Goal: Ask a question

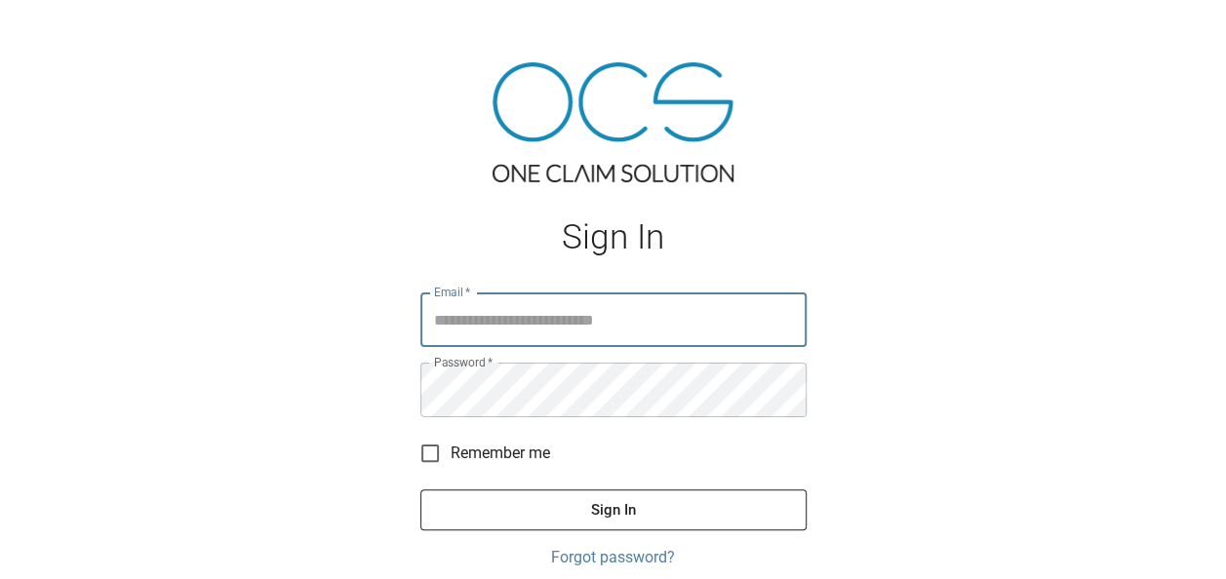
type input "**********"
click at [507, 499] on button "Sign In" at bounding box center [613, 510] width 386 height 41
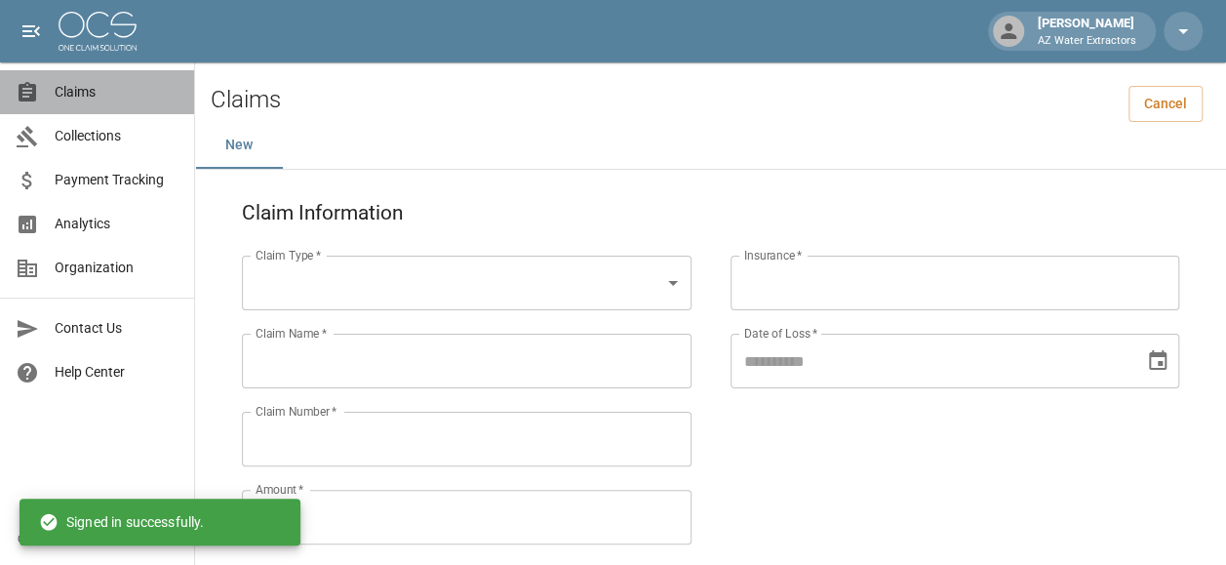
click at [104, 101] on span "Claims" at bounding box center [117, 92] width 124 height 20
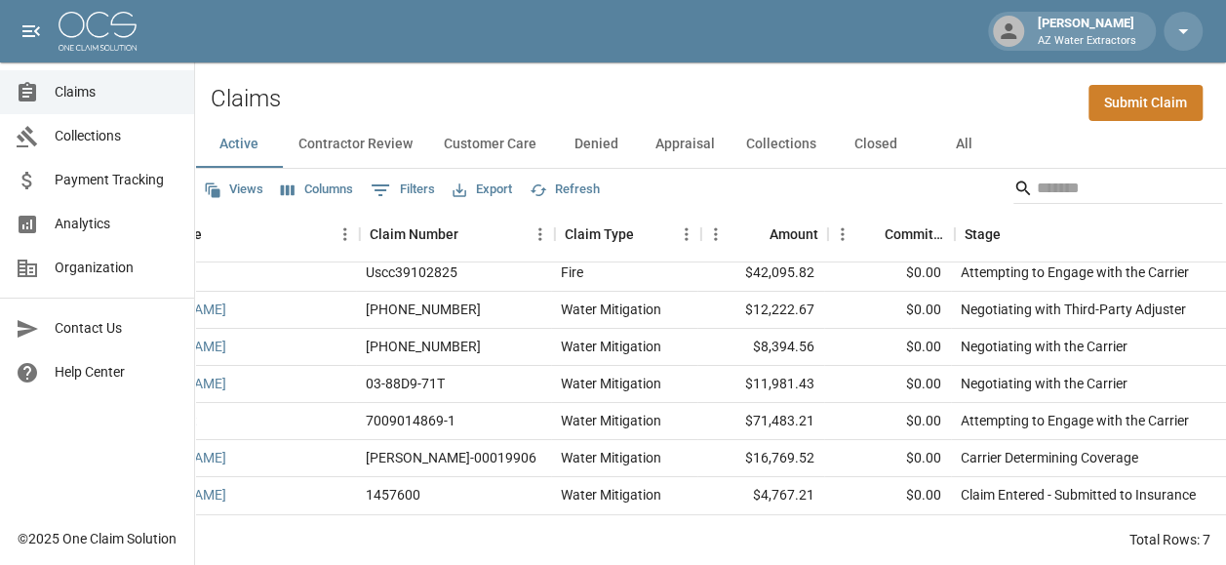
scroll to position [8, 0]
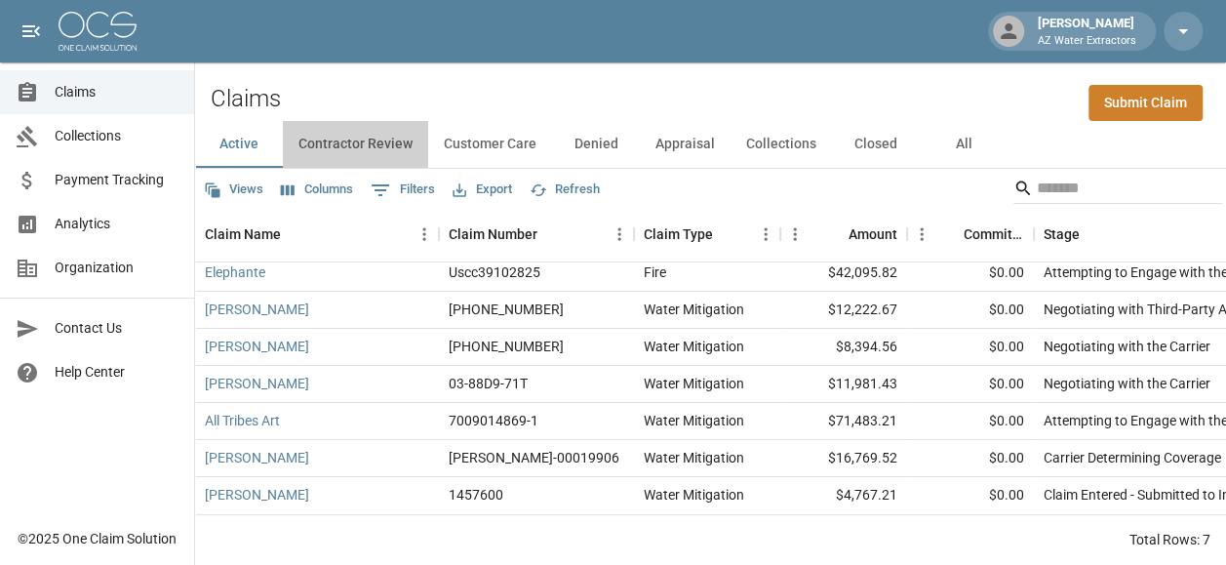
click at [360, 133] on button "Contractor Review" at bounding box center [355, 144] width 145 height 47
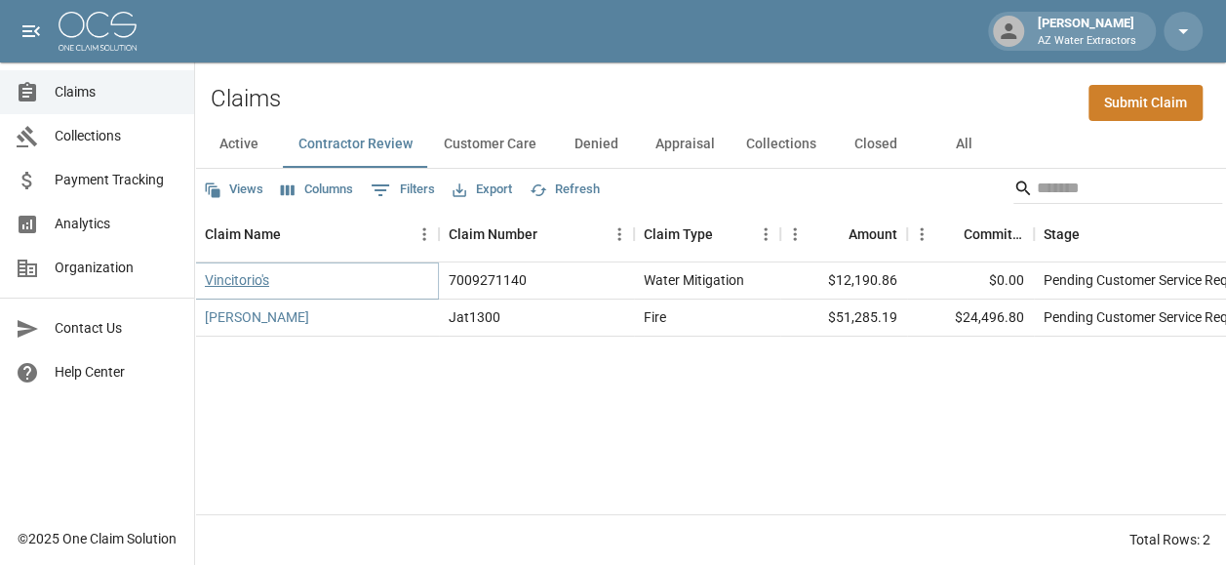
click at [255, 270] on link "Vincitorio's" at bounding box center [237, 280] width 64 height 20
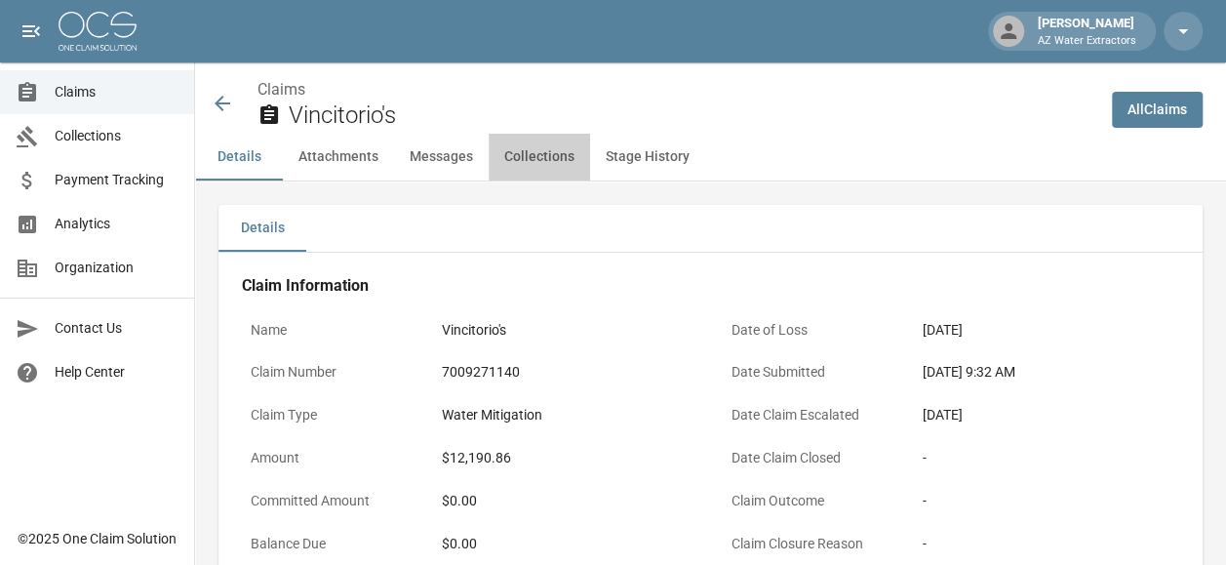
click at [513, 161] on button "Collections" at bounding box center [539, 157] width 101 height 47
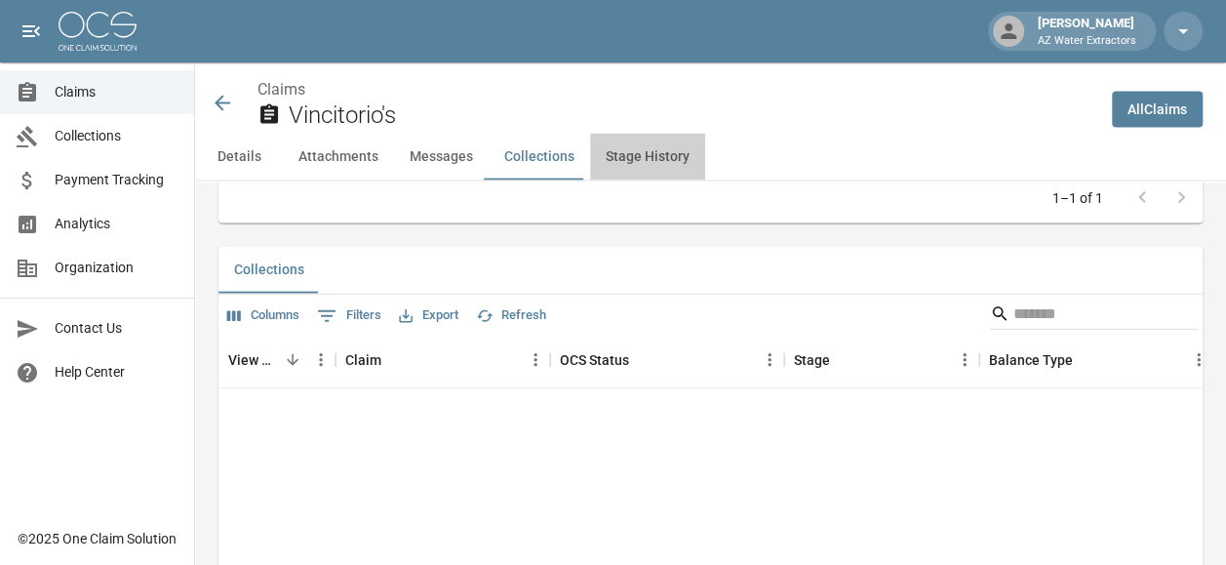
click at [611, 166] on button "Stage History" at bounding box center [647, 157] width 115 height 47
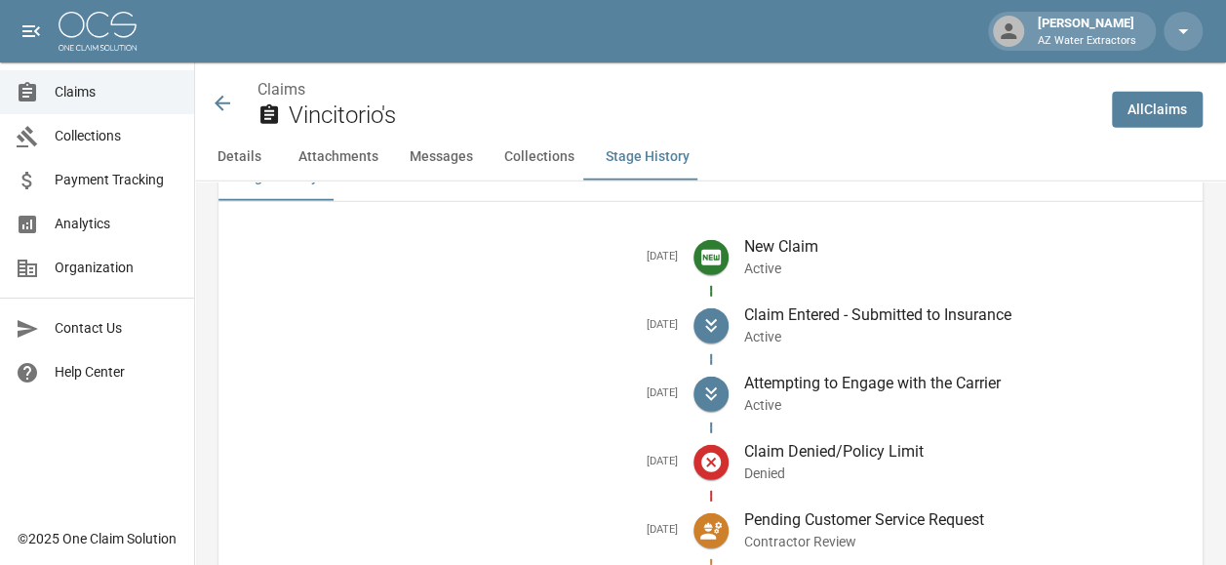
scroll to position [2637, 0]
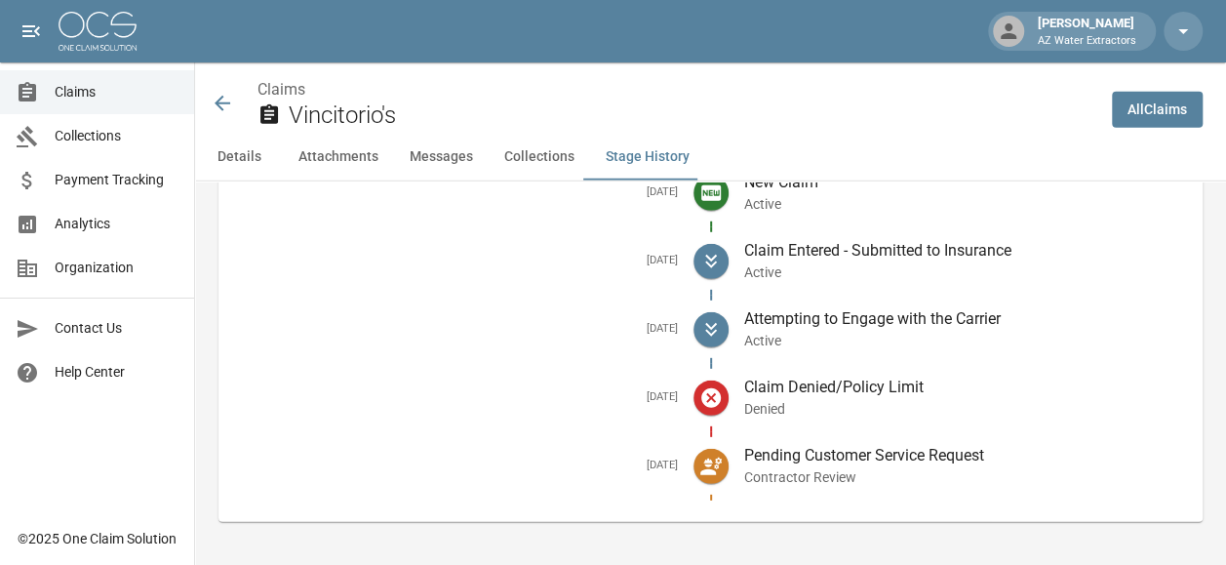
click at [722, 457] on icon at bounding box center [710, 466] width 21 height 18
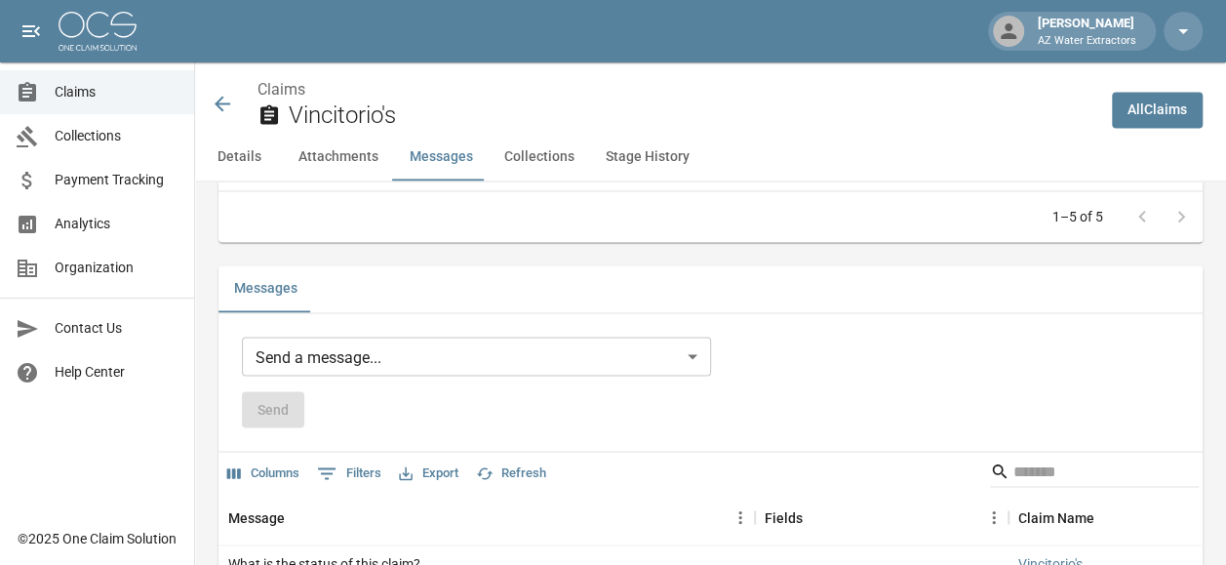
scroll to position [1463, 0]
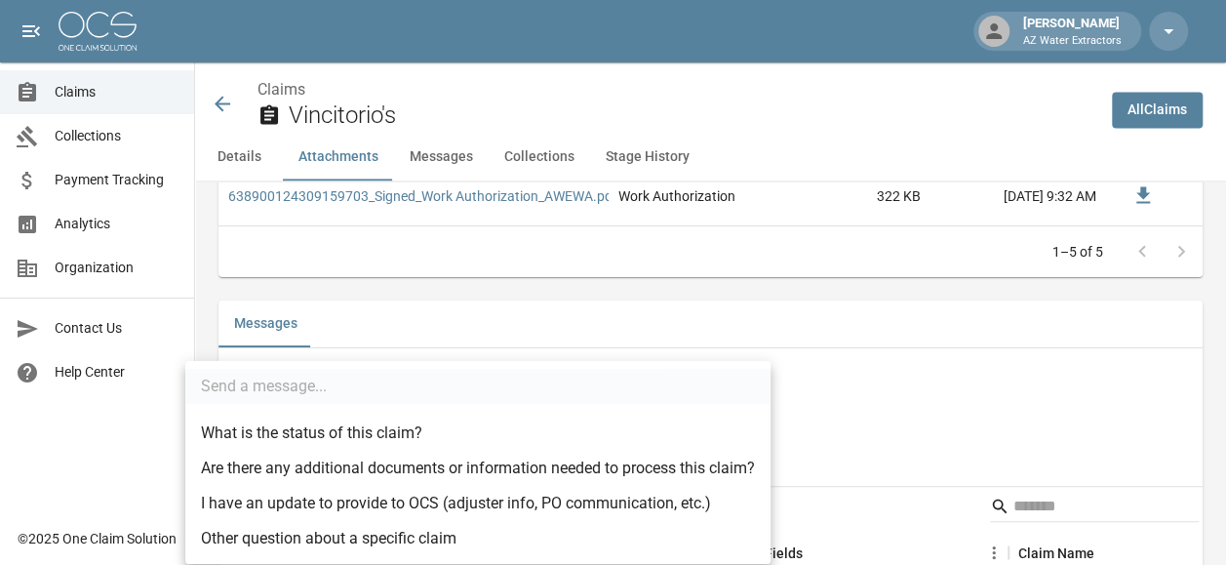
click at [519, 393] on body "[PERSON_NAME] AZ Water Extractors Claims Collections Payment Tracking Analytics…" at bounding box center [613, 140] width 1226 height 3206
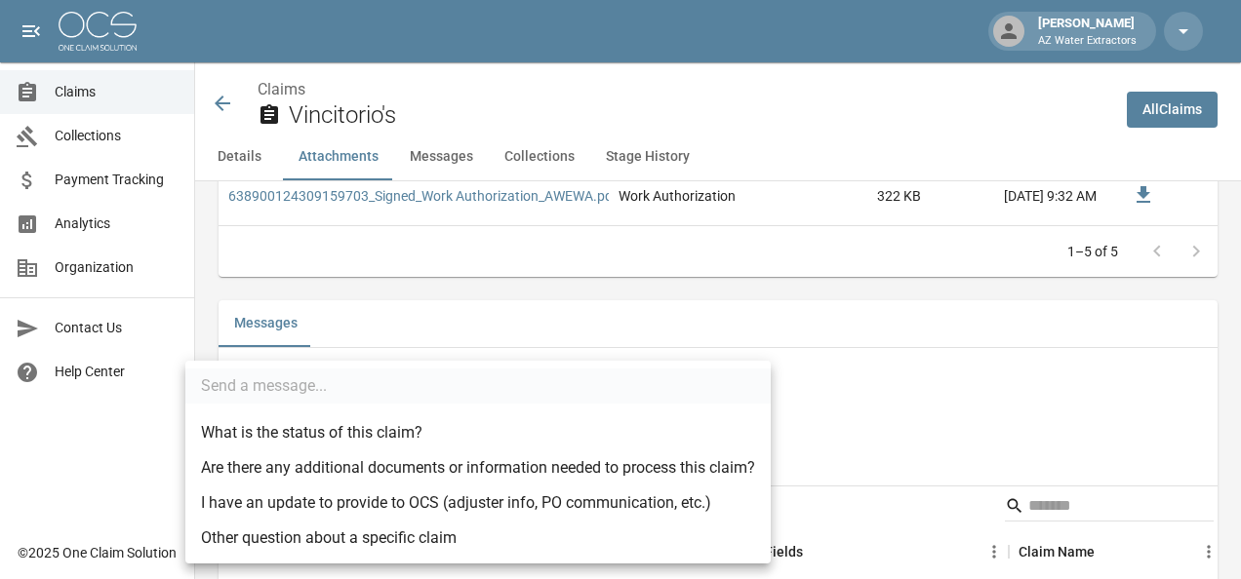
click at [423, 536] on li "Other question about a specific claim" at bounding box center [477, 538] width 585 height 35
type input "**********"
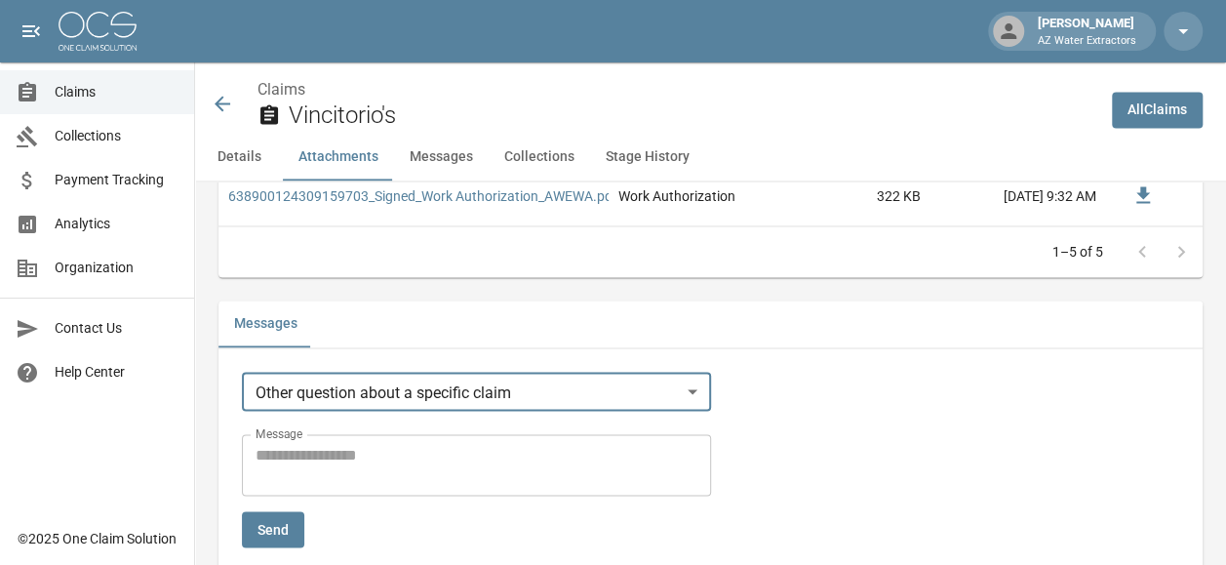
click at [411, 475] on textarea "Message" at bounding box center [477, 465] width 442 height 45
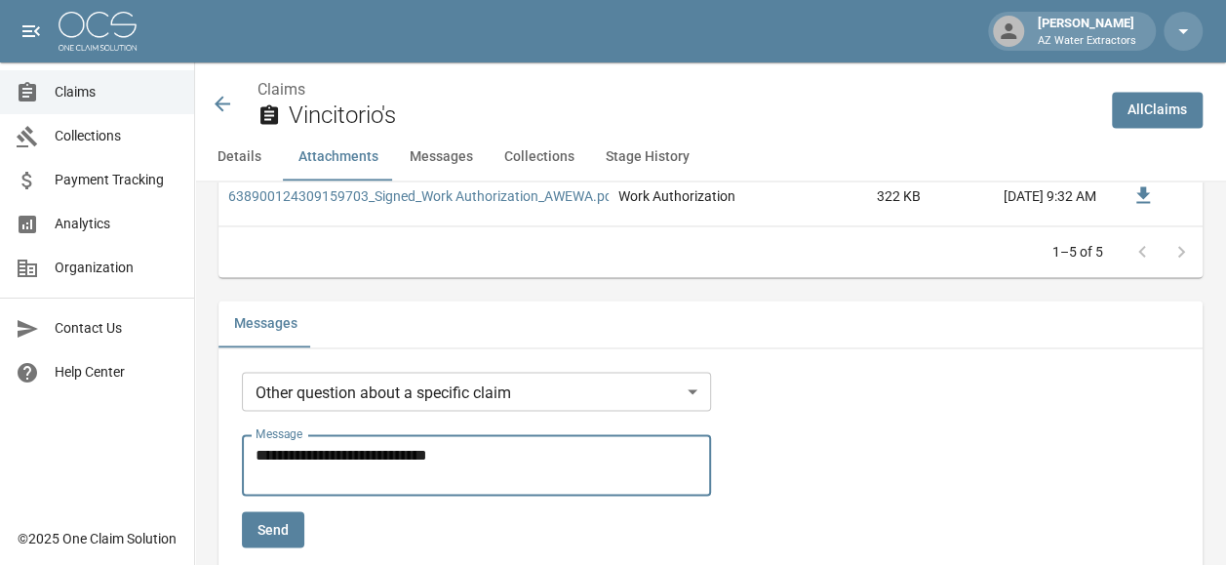
type textarea "**********"
click at [264, 521] on button "Send" at bounding box center [273, 529] width 62 height 36
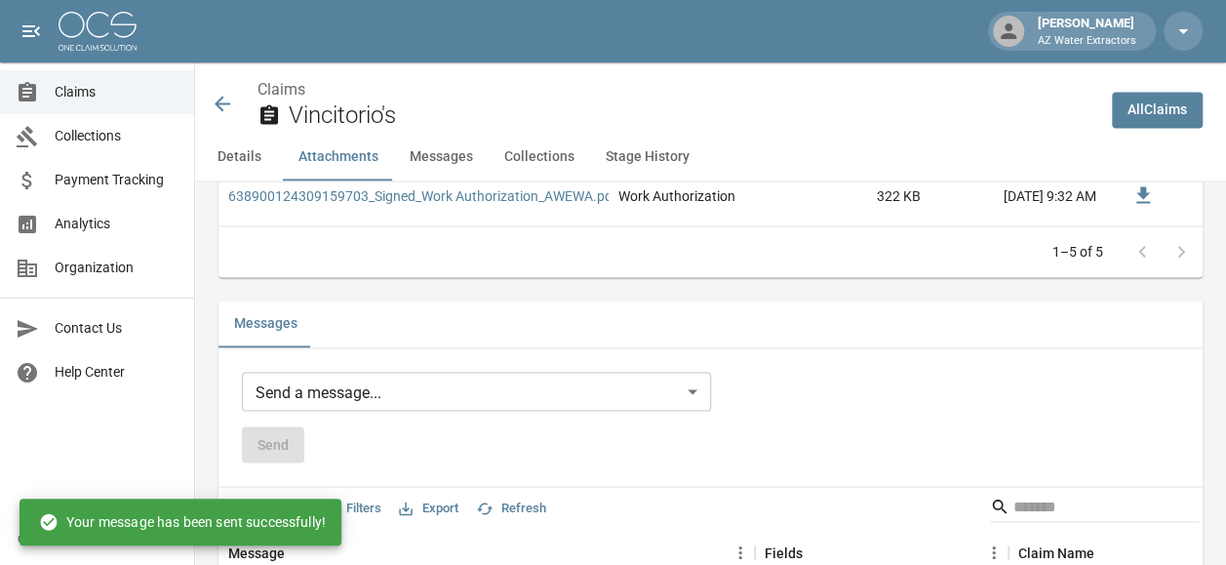
click at [220, 98] on icon at bounding box center [223, 104] width 16 height 16
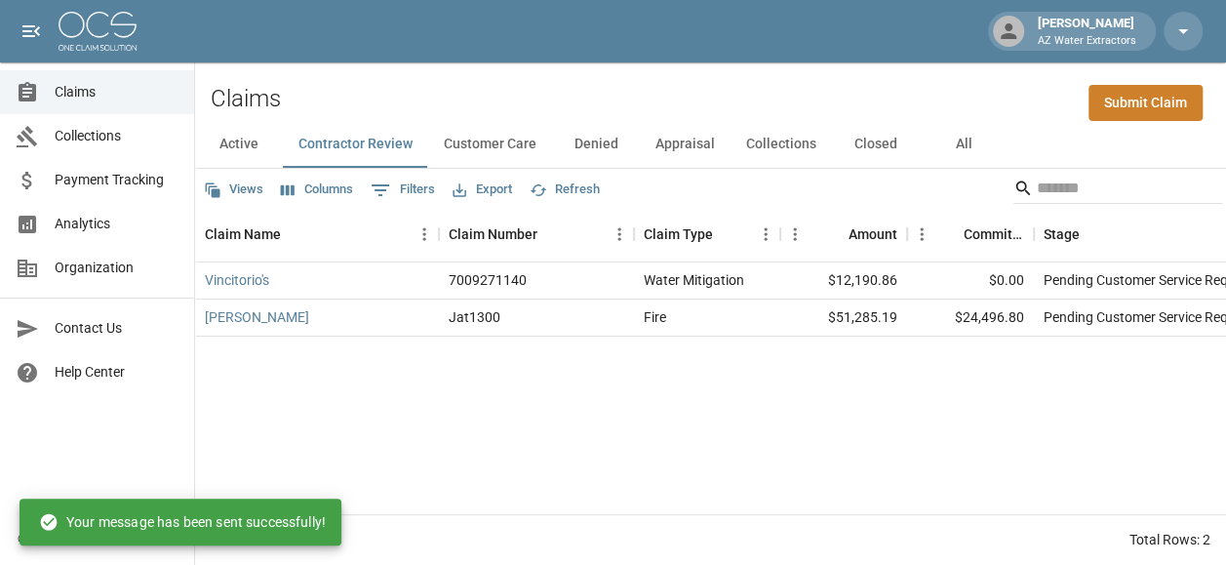
click at [521, 130] on button "Customer Care" at bounding box center [490, 144] width 124 height 47
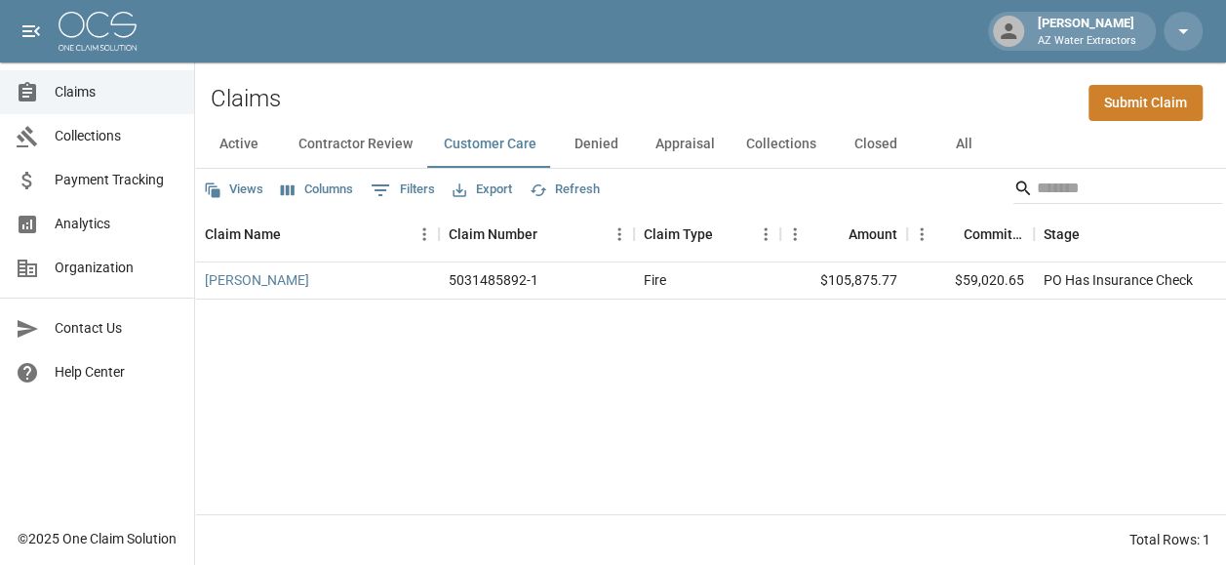
click at [581, 136] on button "Denied" at bounding box center [596, 144] width 88 height 47
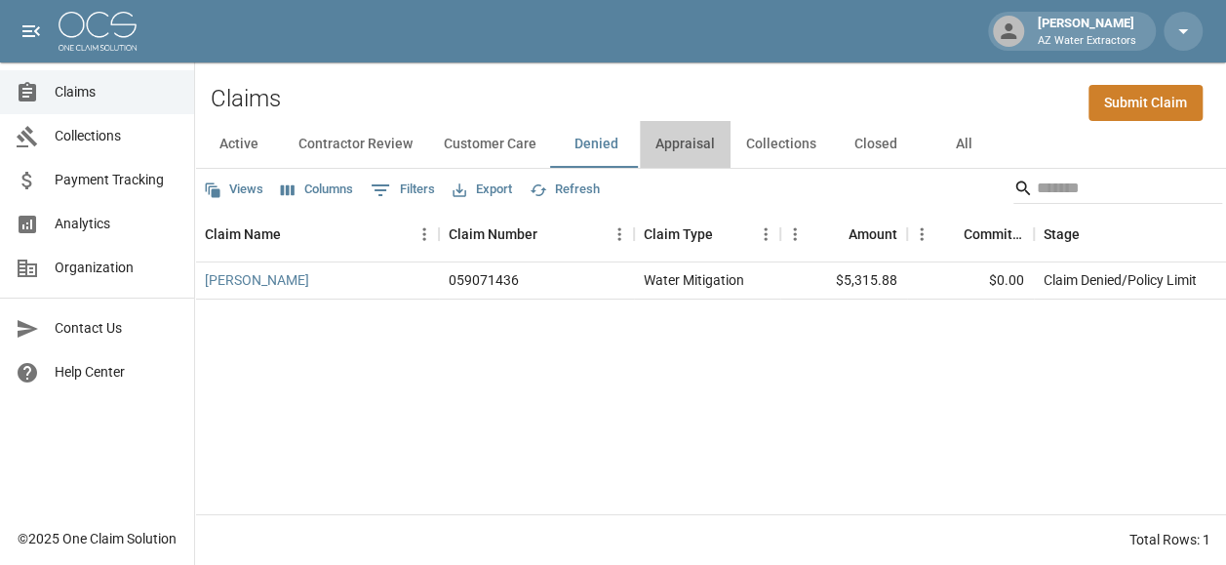
click at [690, 127] on button "Appraisal" at bounding box center [685, 144] width 91 height 47
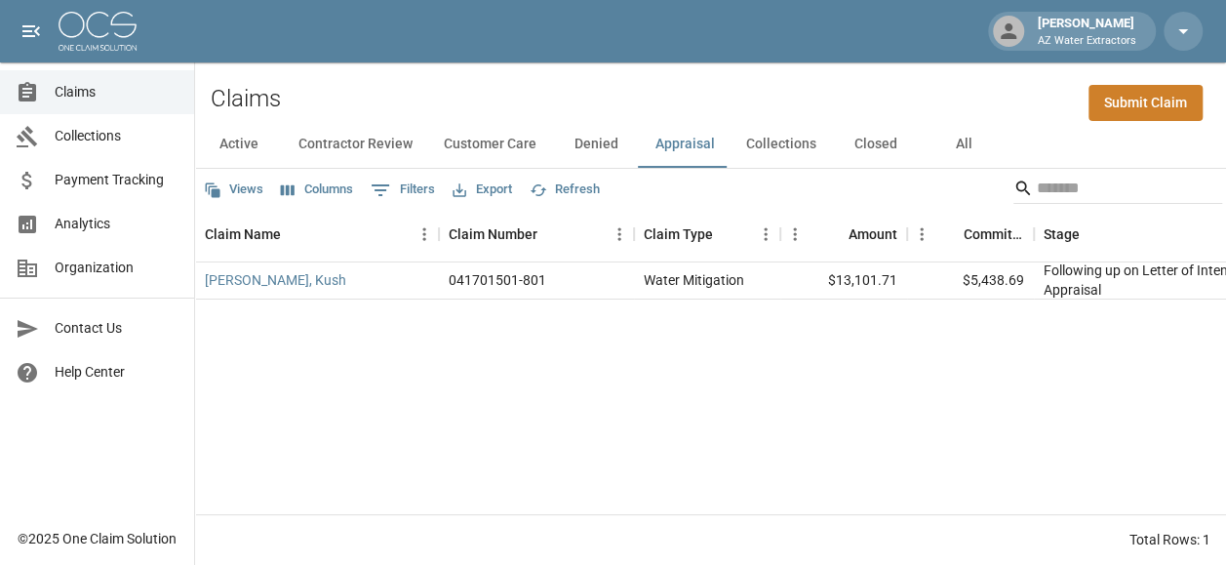
click at [783, 129] on button "Collections" at bounding box center [780, 144] width 101 height 47
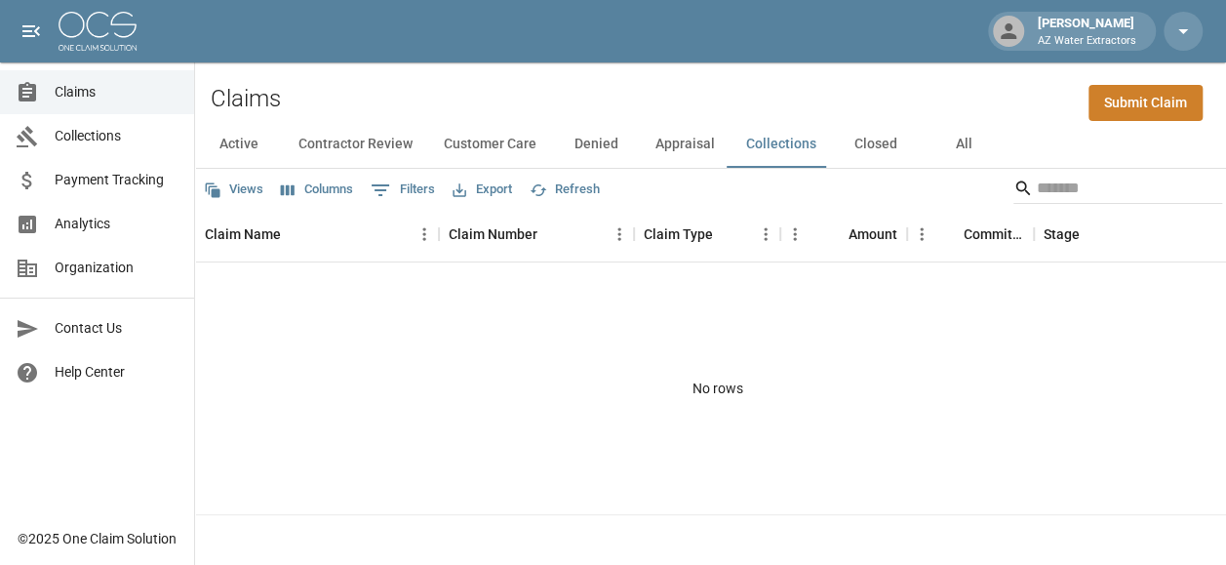
click at [876, 133] on button "Closed" at bounding box center [876, 144] width 88 height 47
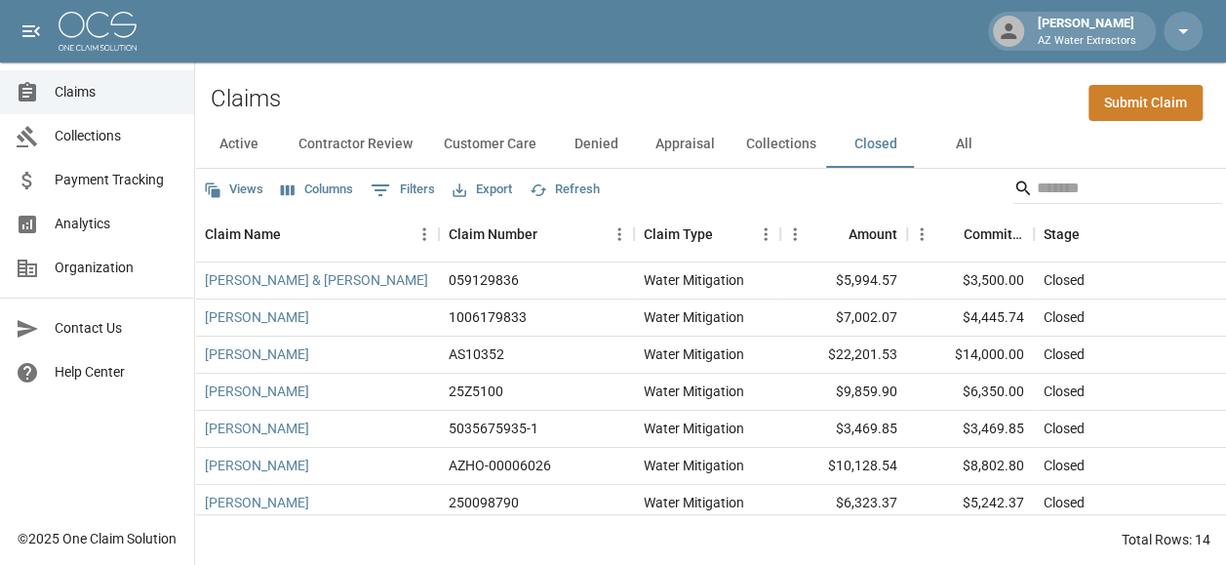
click at [946, 131] on button "All" at bounding box center [964, 144] width 88 height 47
